Goal: Transaction & Acquisition: Obtain resource

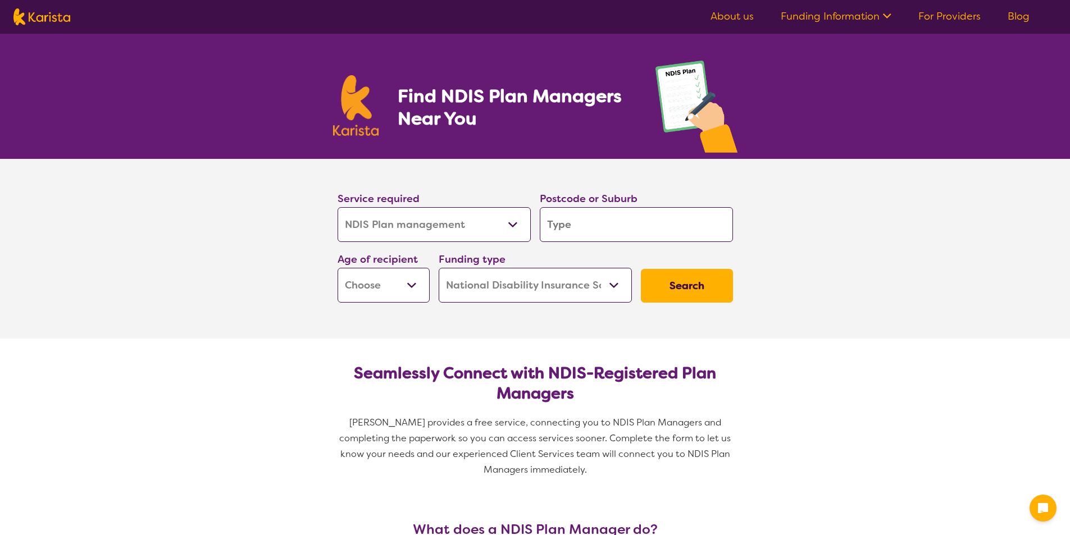
select select "NDIS Plan management"
select select "NDIS"
select select "NDIS Plan management"
select select "NDIS"
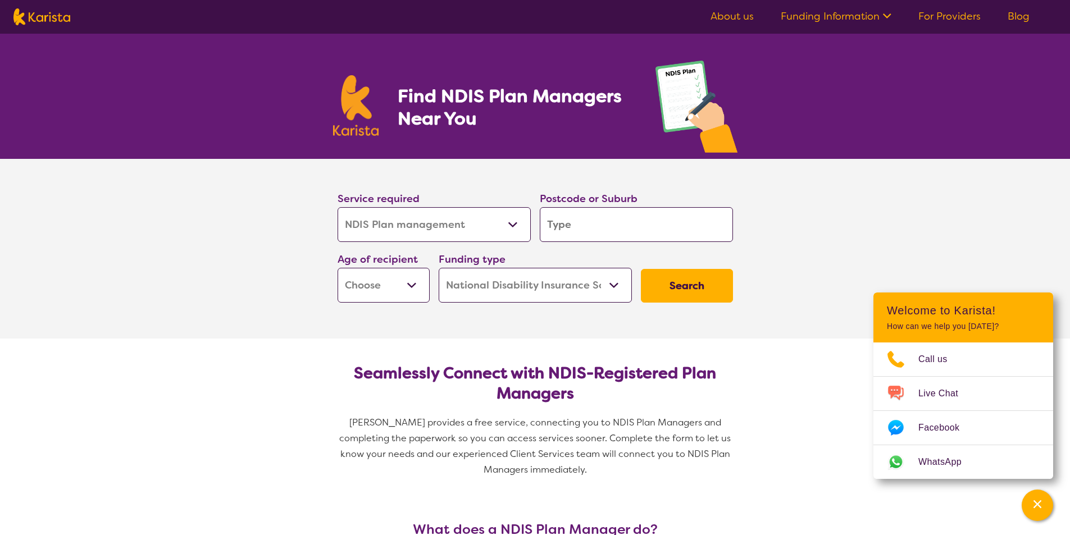
click at [572, 213] on input "search" at bounding box center [636, 224] width 193 height 35
type input "4"
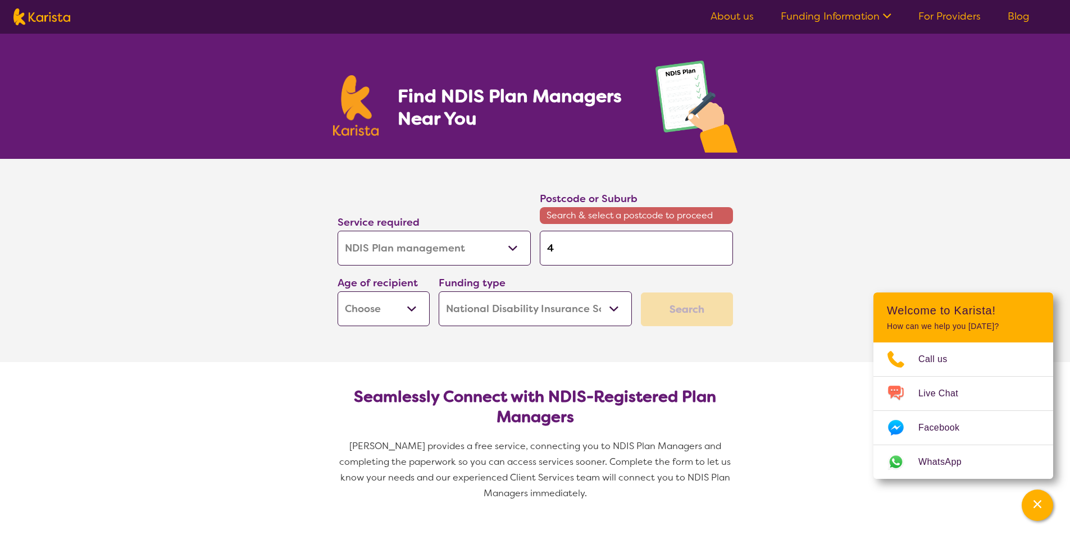
type input "47"
type input "474"
type input "4740"
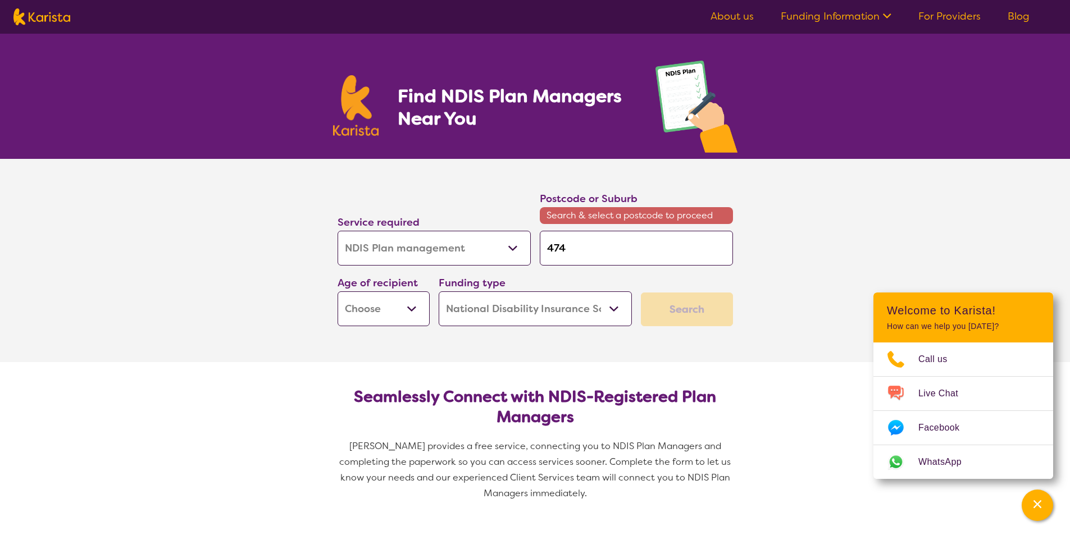
type input "4740"
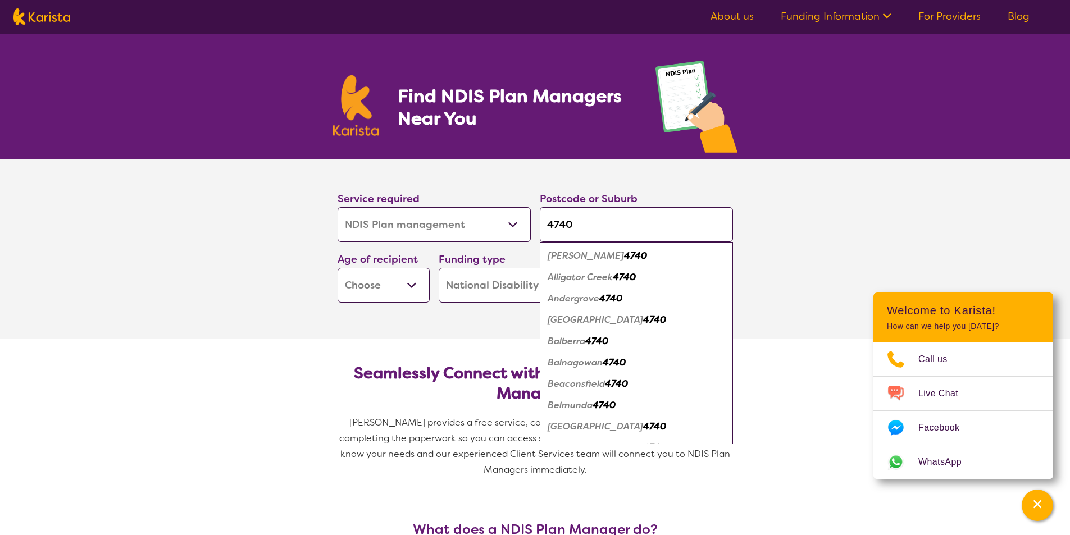
type input "4740"
click at [779, 161] on section "Service required Allied Health Assistant Assessment ([MEDICAL_DATA] or [MEDICAL…" at bounding box center [535, 249] width 1070 height 180
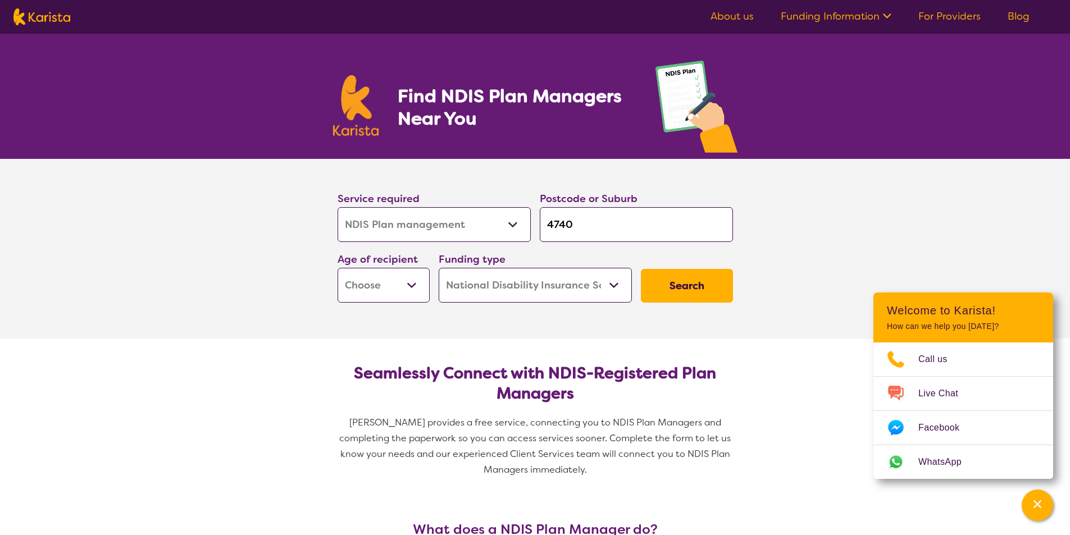
click at [380, 278] on select "Early Childhood - 0 to 9 Child - 10 to 11 Adolescent - 12 to 17 Adult - 18 to 6…" at bounding box center [384, 285] width 92 height 35
select select "EC"
click at [338, 268] on select "Early Childhood - 0 to 9 Child - 10 to 11 Adolescent - 12 to 17 Adult - 18 to 6…" at bounding box center [384, 285] width 92 height 35
select select "EC"
click at [581, 291] on select "Home Care Package (HCP) National Disability Insurance Scheme (NDIS) I don't know" at bounding box center [535, 285] width 193 height 35
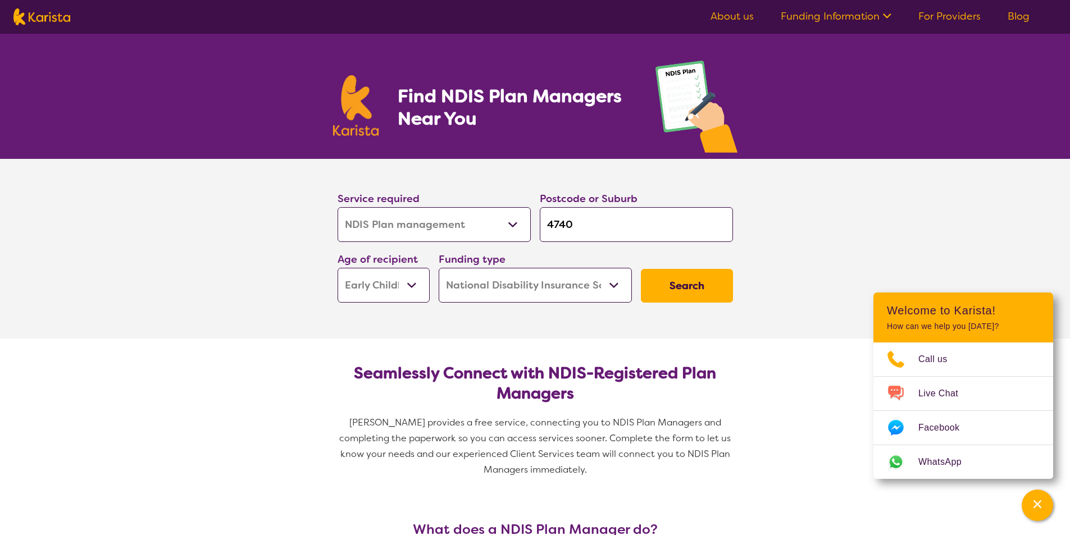
click at [439, 268] on select "Home Care Package (HCP) National Disability Insurance Scheme (NDIS) I don't know" at bounding box center [535, 285] width 193 height 35
click at [692, 286] on button "Search" at bounding box center [687, 286] width 92 height 34
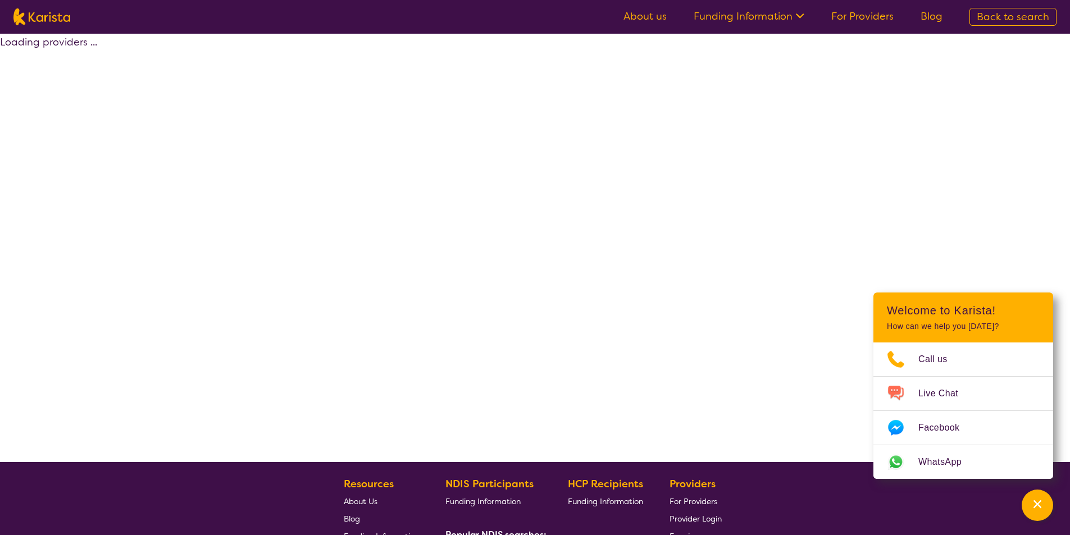
select select "by_score"
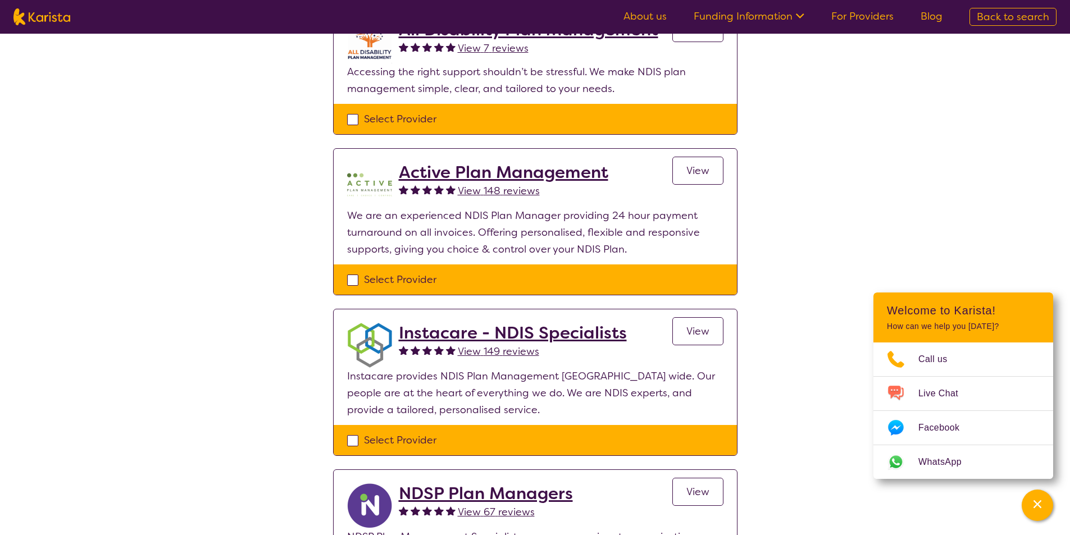
scroll to position [281, 0]
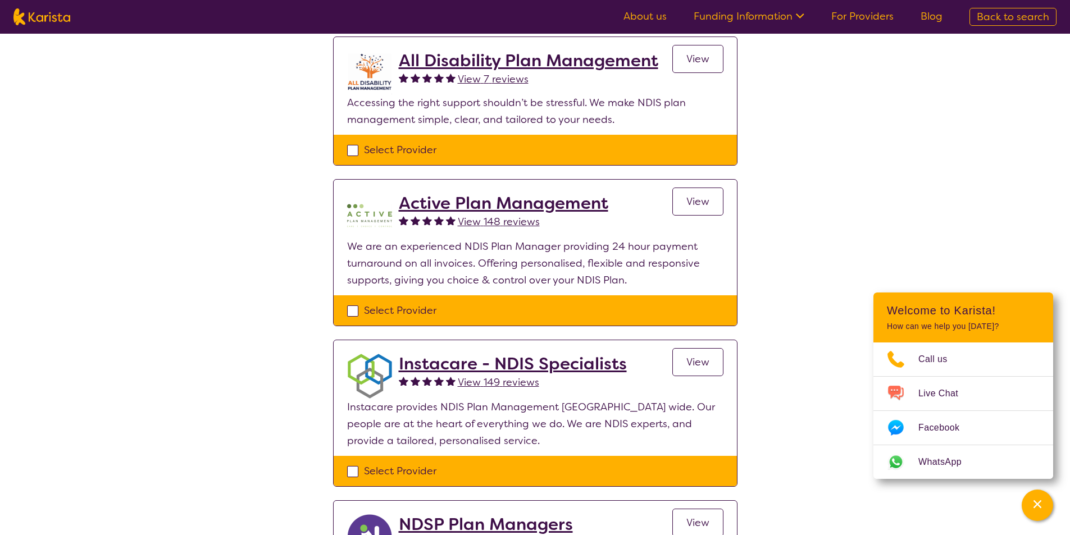
click at [524, 225] on span "View 148 reviews" at bounding box center [499, 221] width 82 height 13
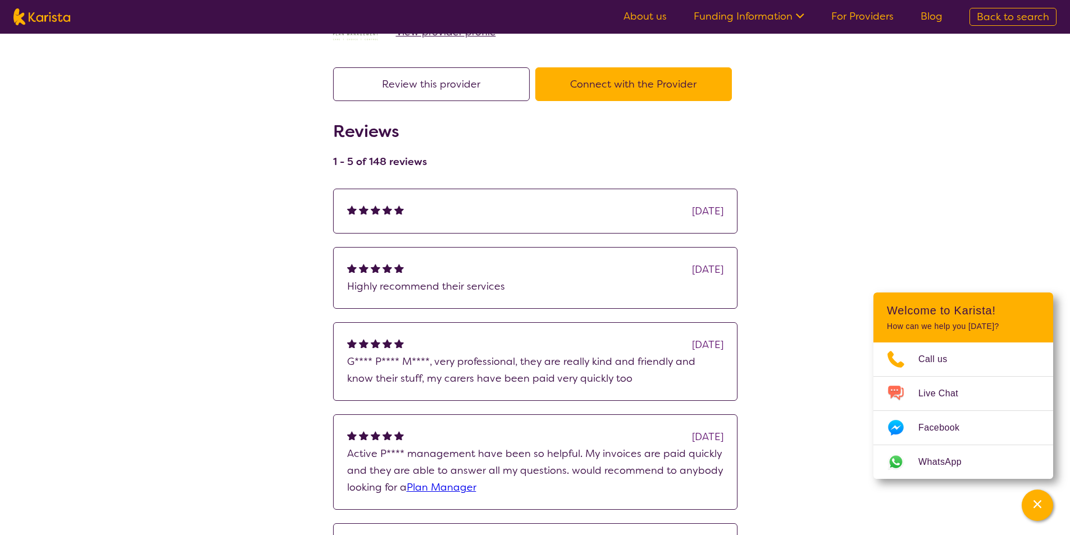
scroll to position [281, 0]
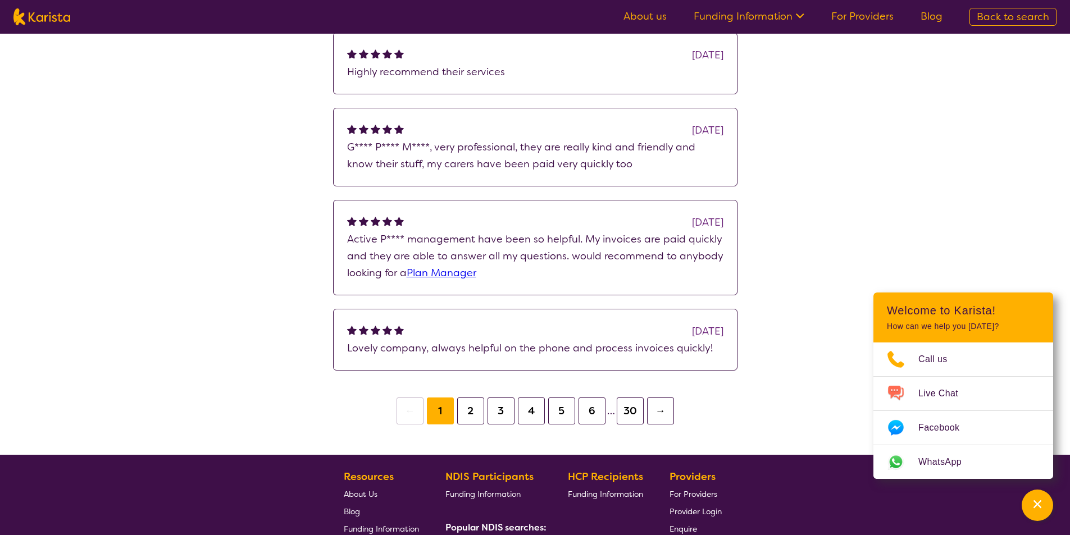
click at [652, 414] on button "→" at bounding box center [660, 411] width 27 height 27
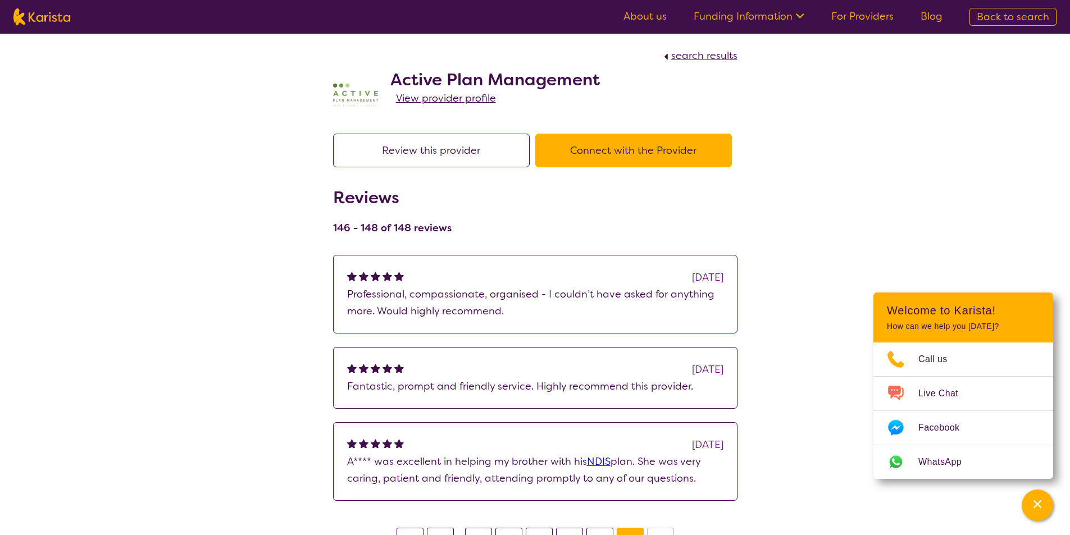
click at [472, 99] on span "View provider profile" at bounding box center [446, 98] width 100 height 13
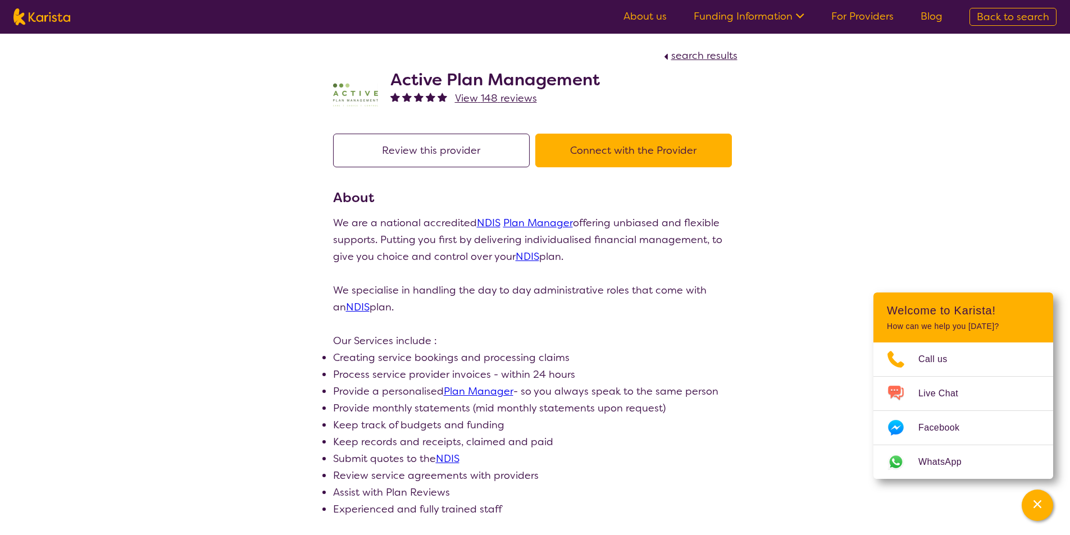
click at [650, 150] on button "Connect with the Provider" at bounding box center [633, 151] width 197 height 34
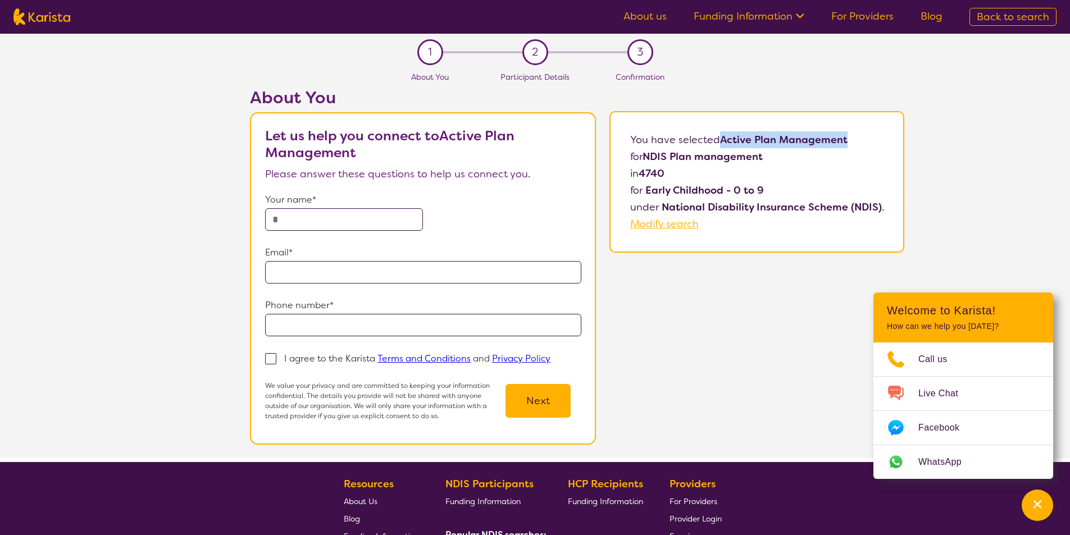
drag, startPoint x: 853, startPoint y: 138, endPoint x: 725, endPoint y: 140, distance: 127.5
click at [725, 140] on p "You have selected Active Plan Management for NDIS Plan management in 4740 for E…" at bounding box center [757, 181] width 254 height 101
